Goal: Task Accomplishment & Management: Manage account settings

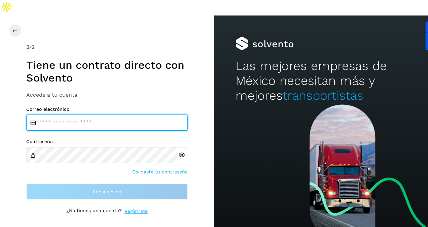
type input "**********"
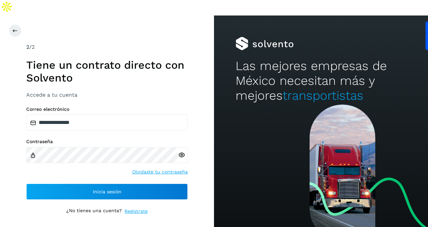
click at [24, 167] on div "**********" at bounding box center [107, 128] width 214 height 227
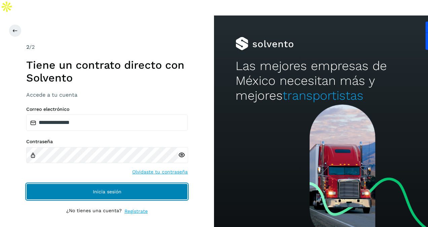
click at [87, 183] on button "Inicia sesión" at bounding box center [106, 191] width 161 height 16
